Goal: Information Seeking & Learning: Learn about a topic

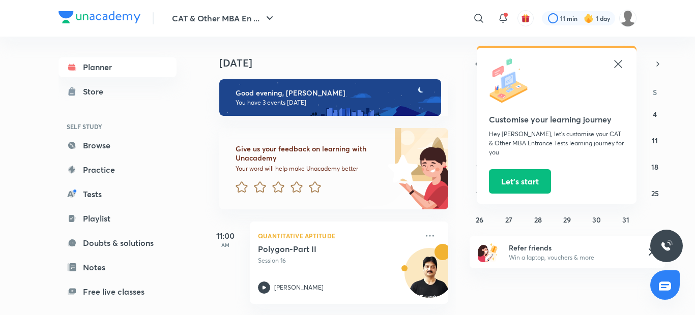
click at [620, 62] on icon at bounding box center [618, 64] width 8 height 8
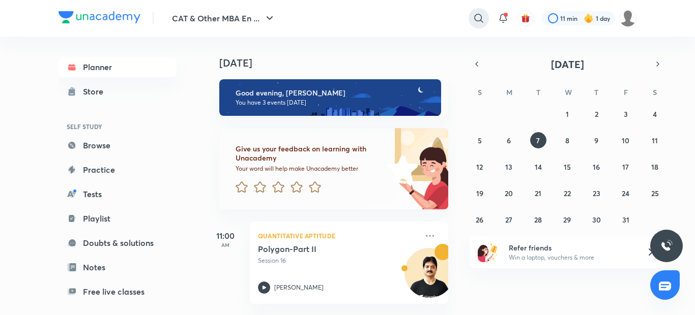
click at [474, 19] on icon at bounding box center [478, 18] width 9 height 9
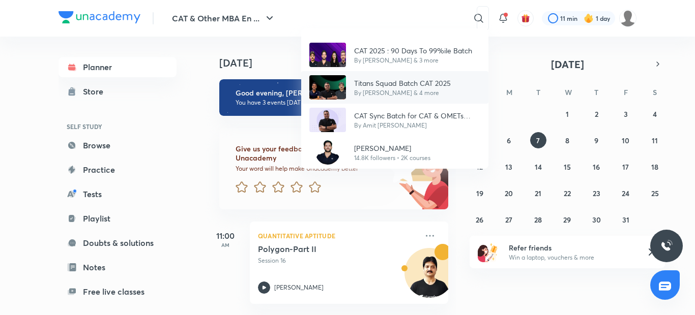
click at [403, 89] on p "By Lokesh Agarwal & 4 more" at bounding box center [402, 92] width 97 height 9
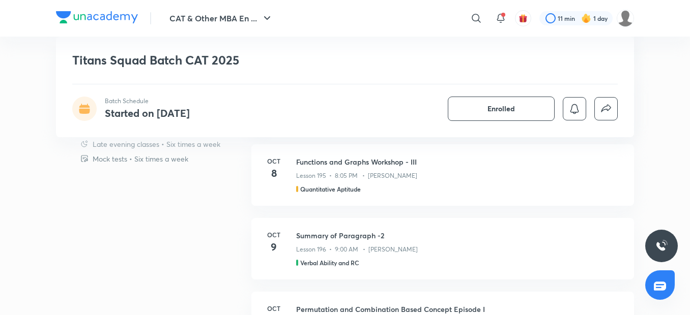
scroll to position [1104, 0]
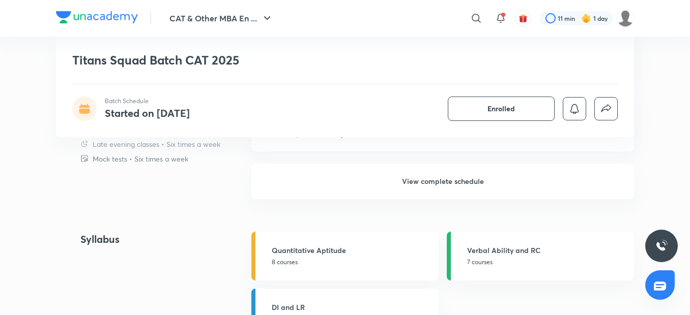
click at [411, 182] on h6 "View complete schedule" at bounding box center [442, 182] width 382 height 36
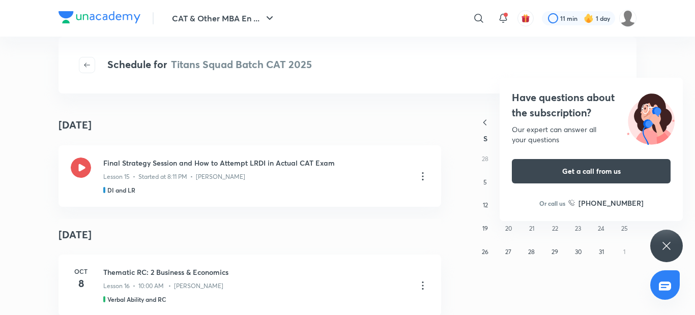
click at [667, 238] on div "Have questions about the subscription? Our expert can answer all your questions…" at bounding box center [666, 246] width 33 height 33
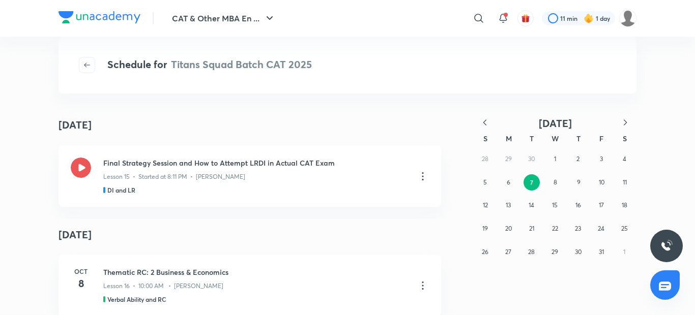
click at [486, 120] on icon "button" at bounding box center [484, 123] width 3 height 6
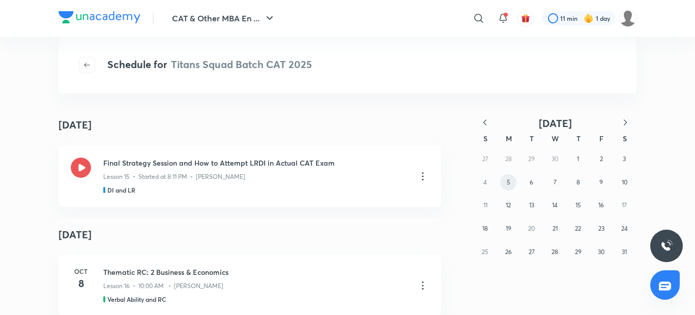
click at [505, 181] on button "5" at bounding box center [508, 182] width 16 height 16
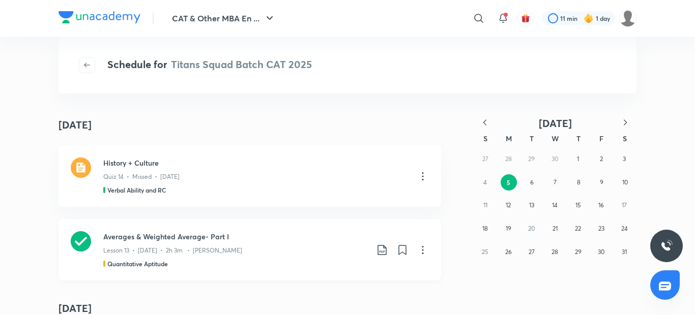
click at [77, 240] on icon at bounding box center [81, 241] width 20 height 20
click at [75, 242] on icon at bounding box center [81, 241] width 20 height 20
click at [83, 243] on icon at bounding box center [81, 241] width 20 height 20
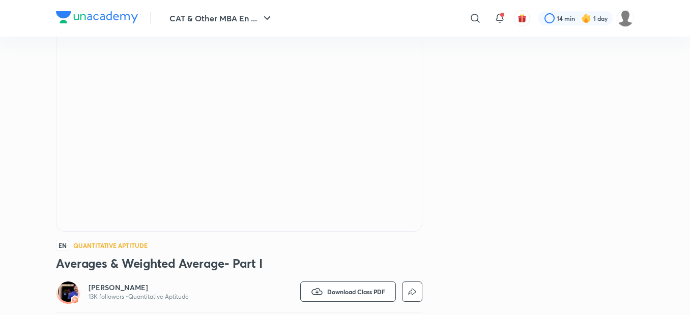
scroll to position [102, 0]
